Goal: Navigation & Orientation: Find specific page/section

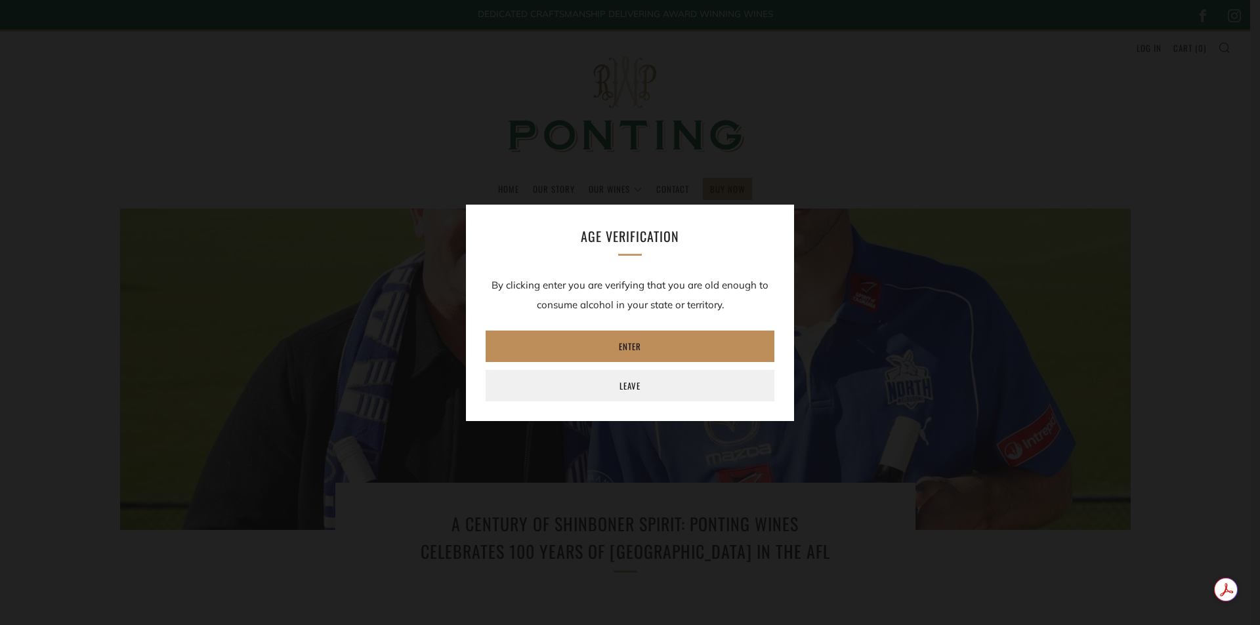
click at [626, 349] on link "Enter" at bounding box center [629, 346] width 289 height 31
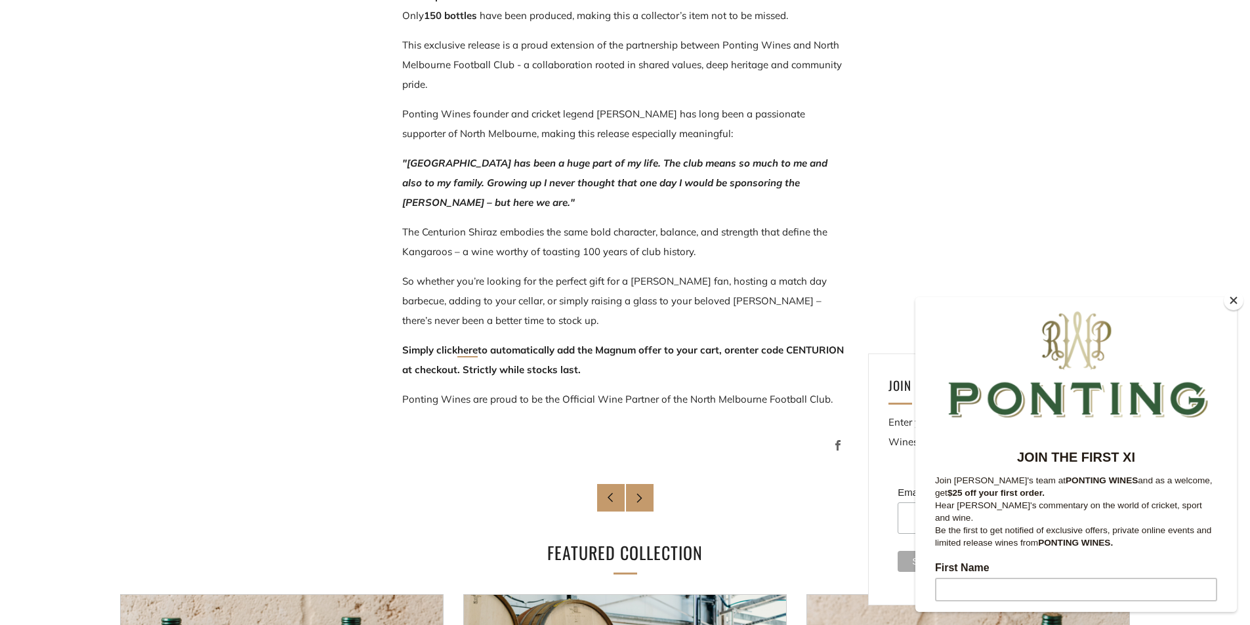
scroll to position [787, 0]
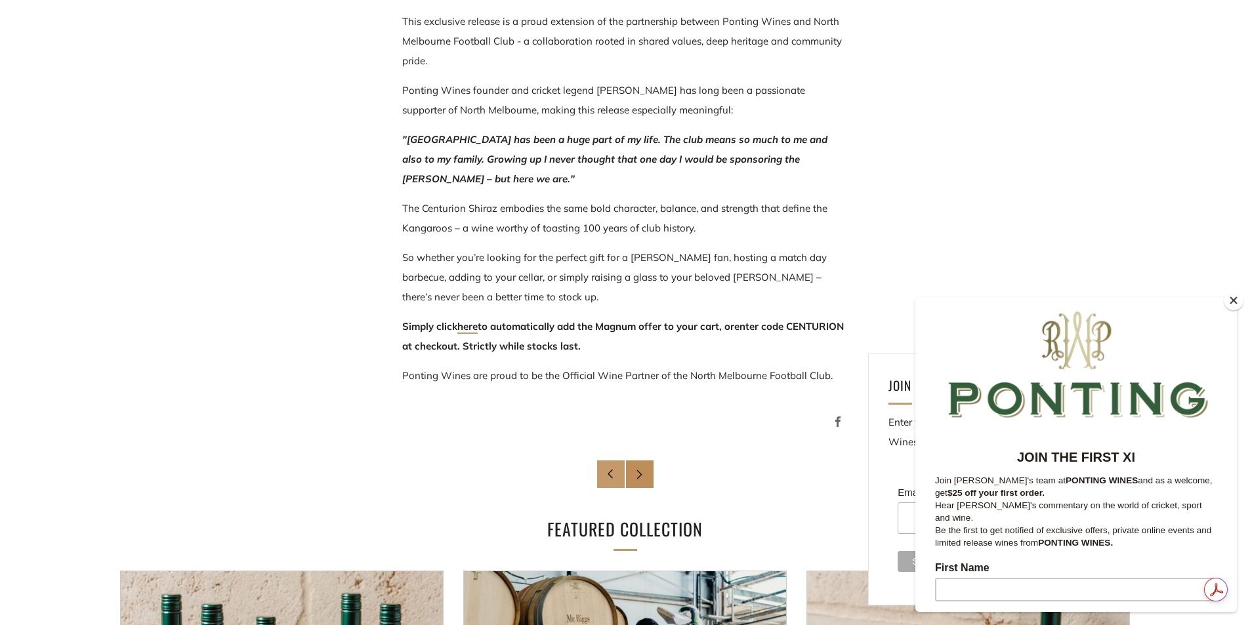
click at [636, 472] on icon at bounding box center [639, 474] width 10 height 10
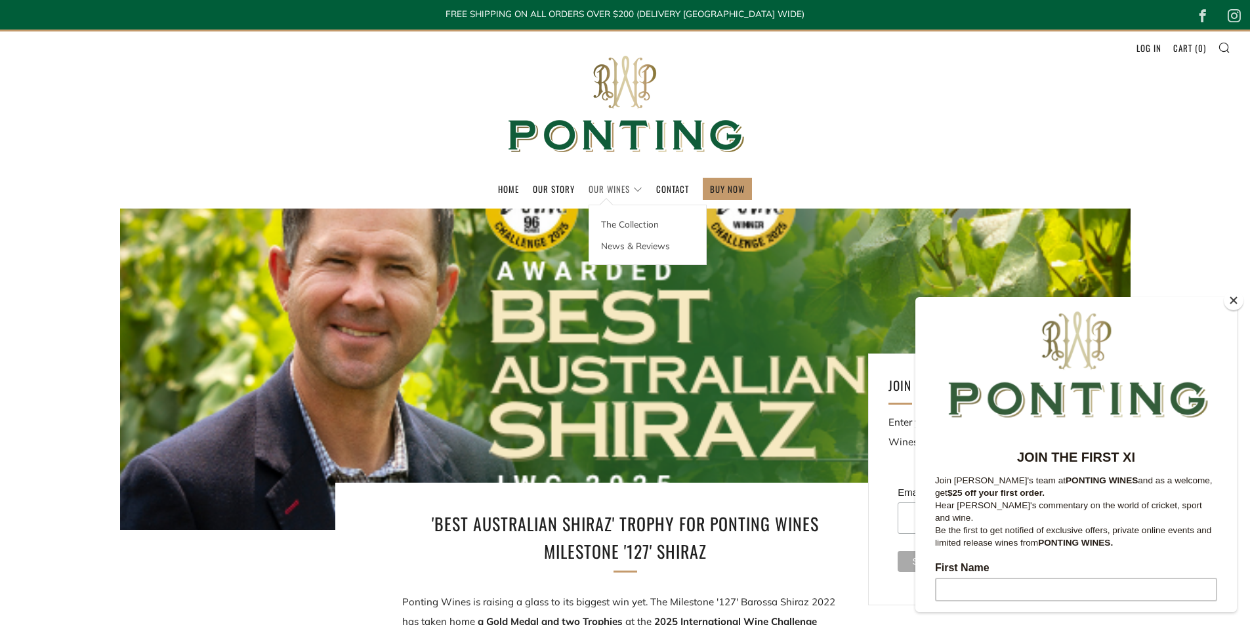
click at [611, 190] on link "Our Wines" at bounding box center [615, 188] width 54 height 21
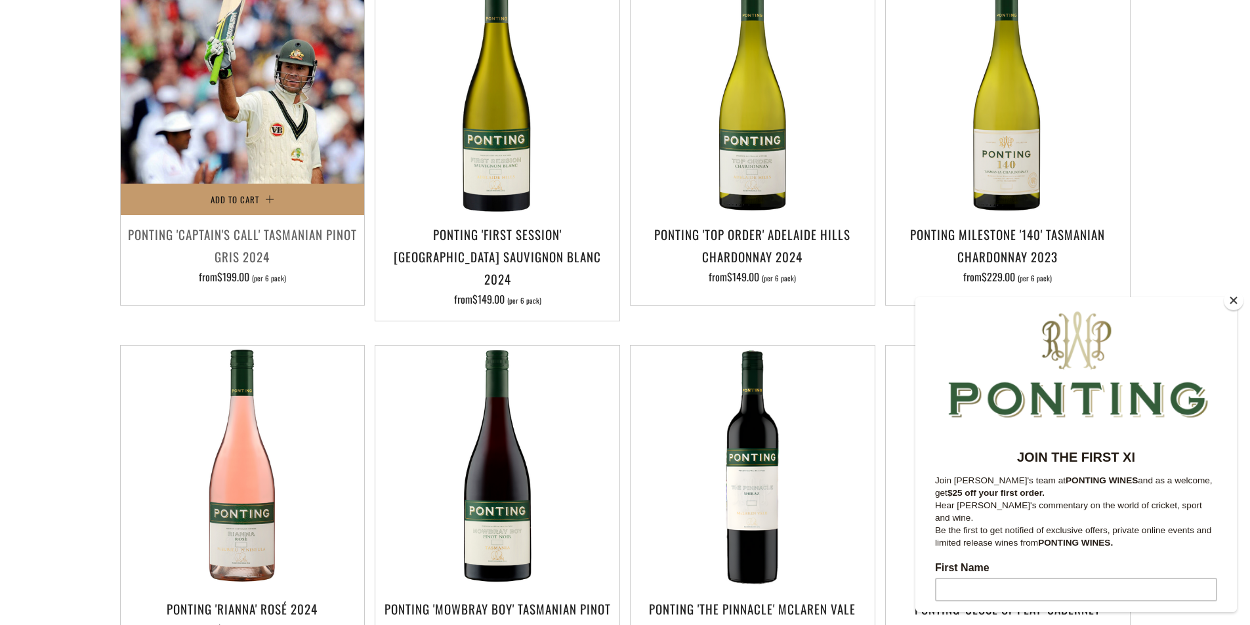
scroll to position [394, 0]
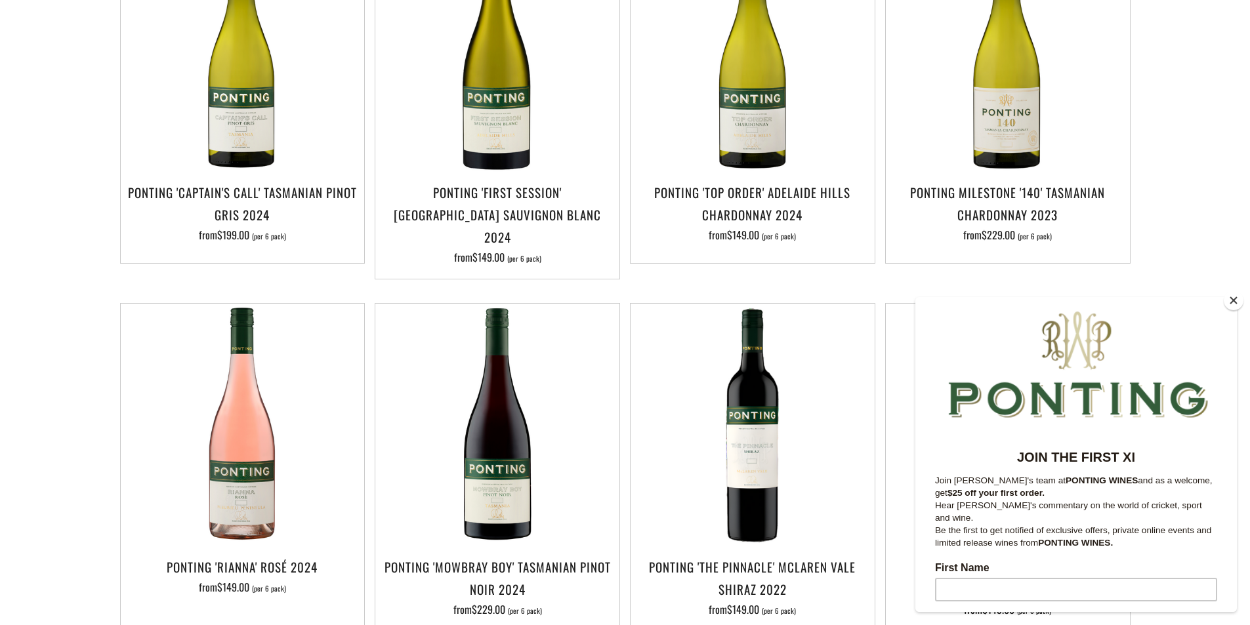
click at [1231, 300] on button "Close" at bounding box center [1234, 301] width 20 height 20
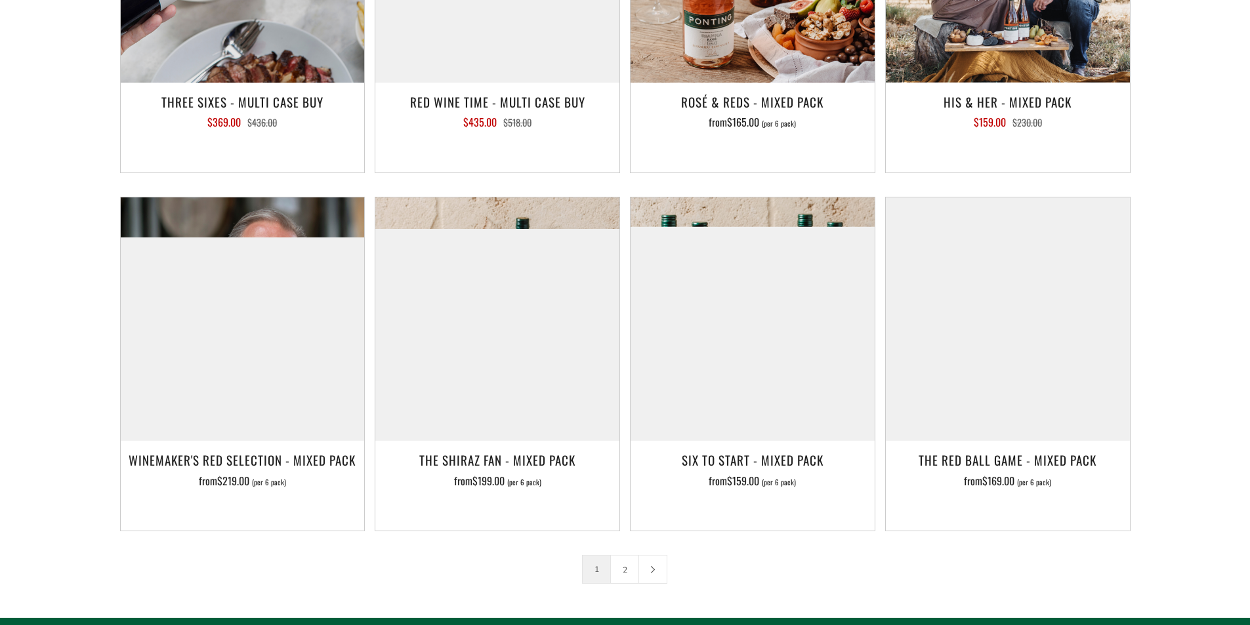
scroll to position [1968, 0]
